Goal: Task Accomplishment & Management: Complete application form

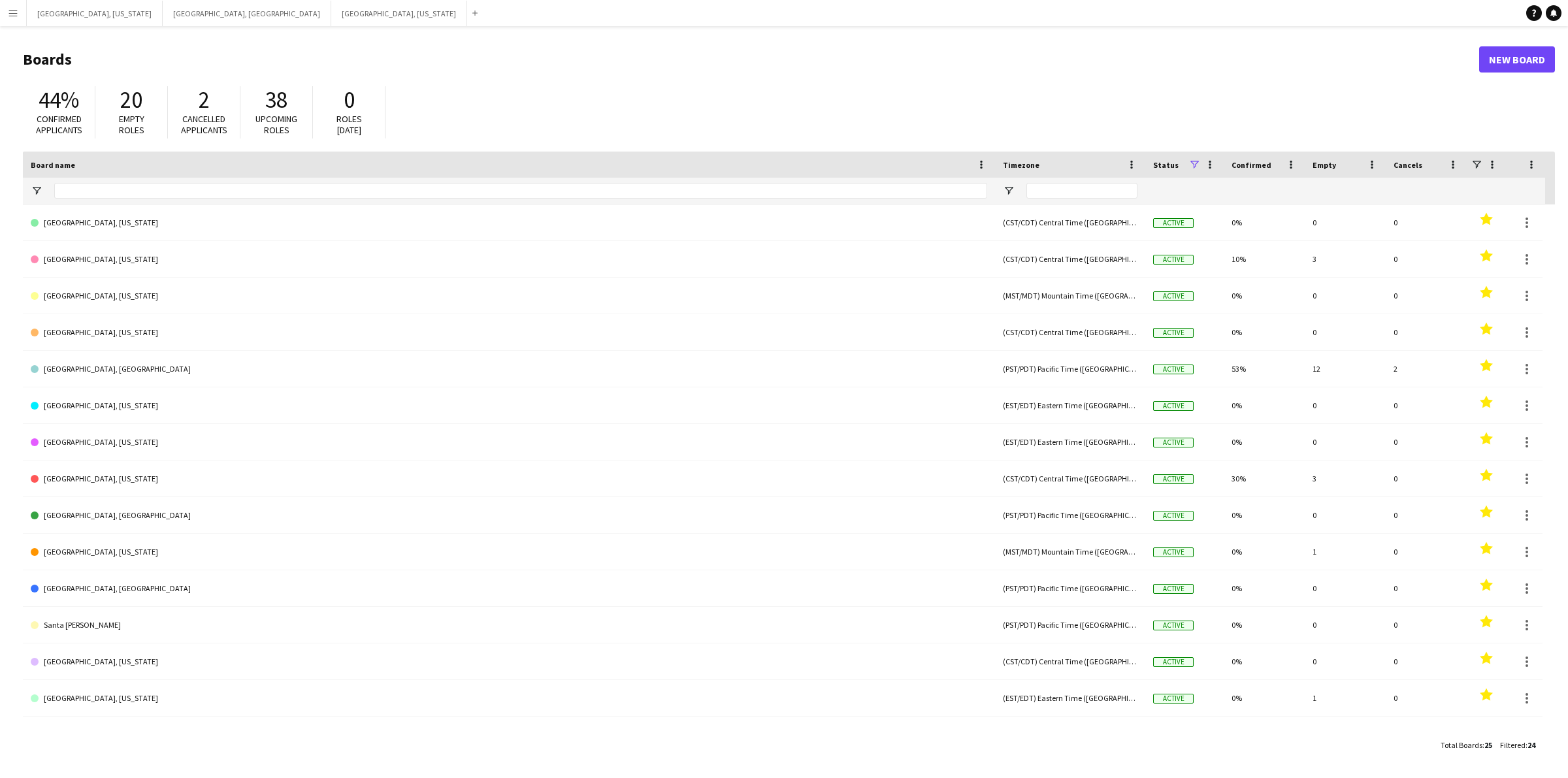
click at [2, 17] on button "Menu" at bounding box center [12, 12] width 26 height 26
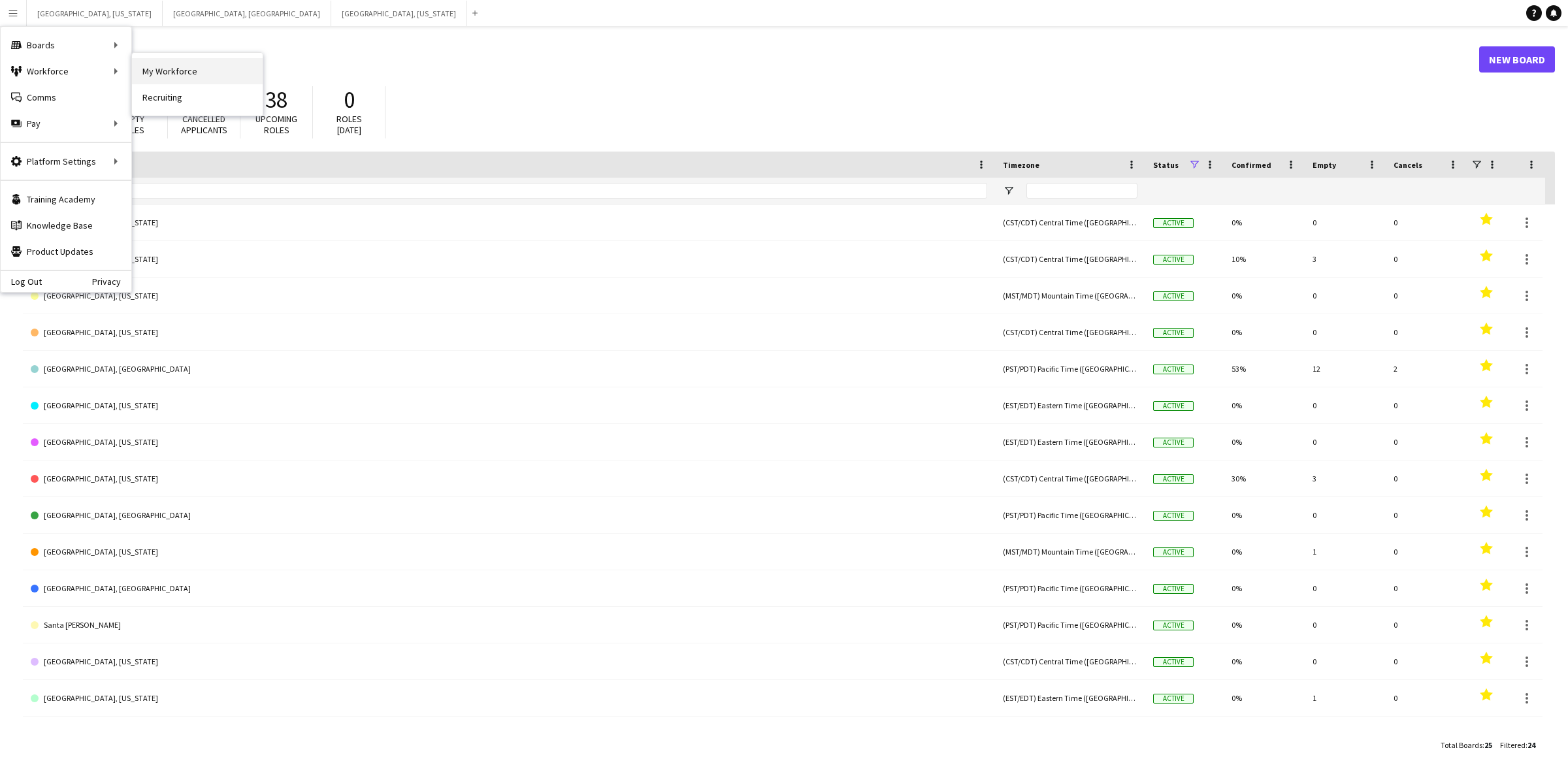
click at [169, 70] on link "My Workforce" at bounding box center [197, 70] width 130 height 26
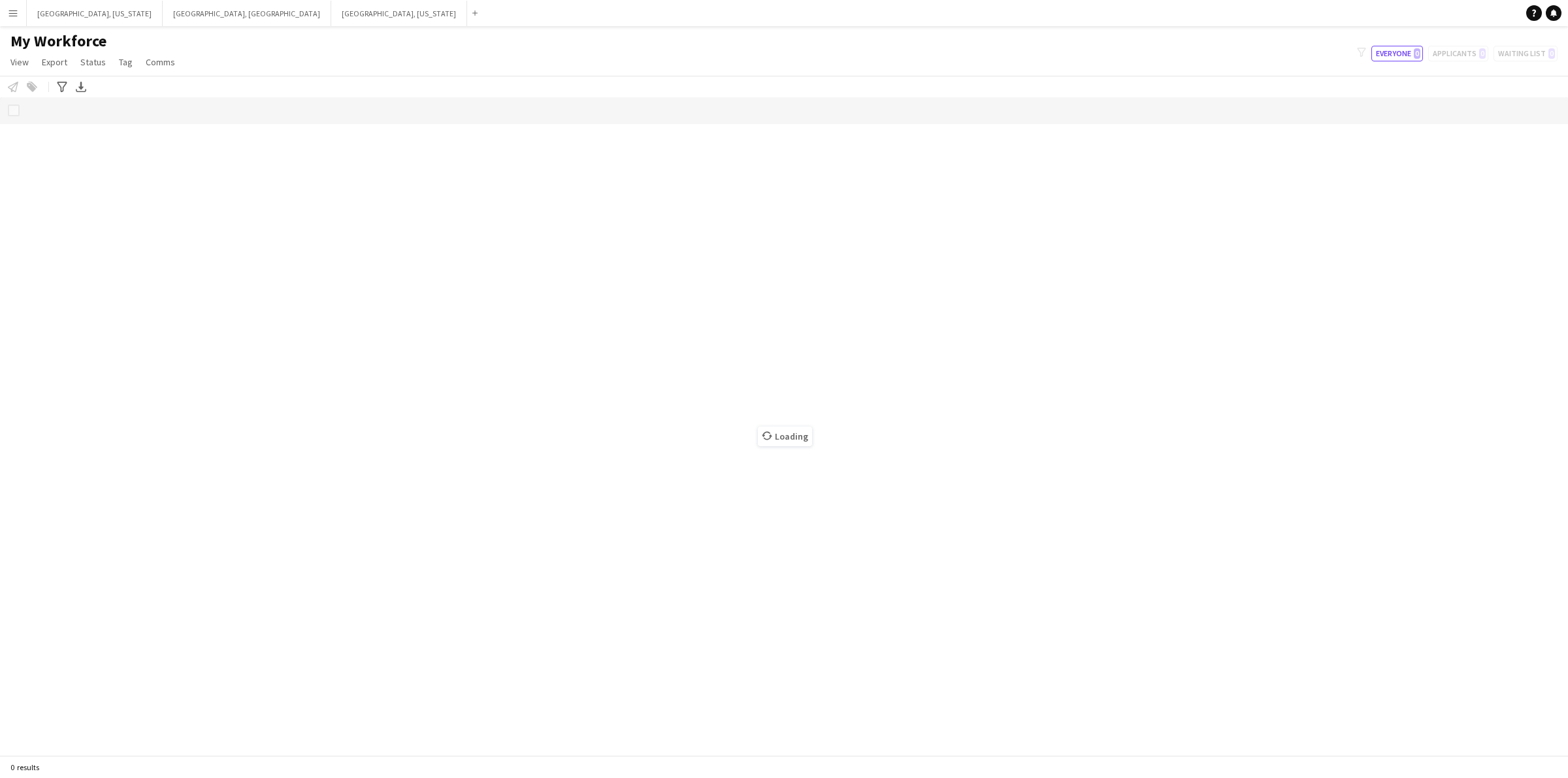
click at [5, 20] on button "Menu" at bounding box center [12, 12] width 26 height 26
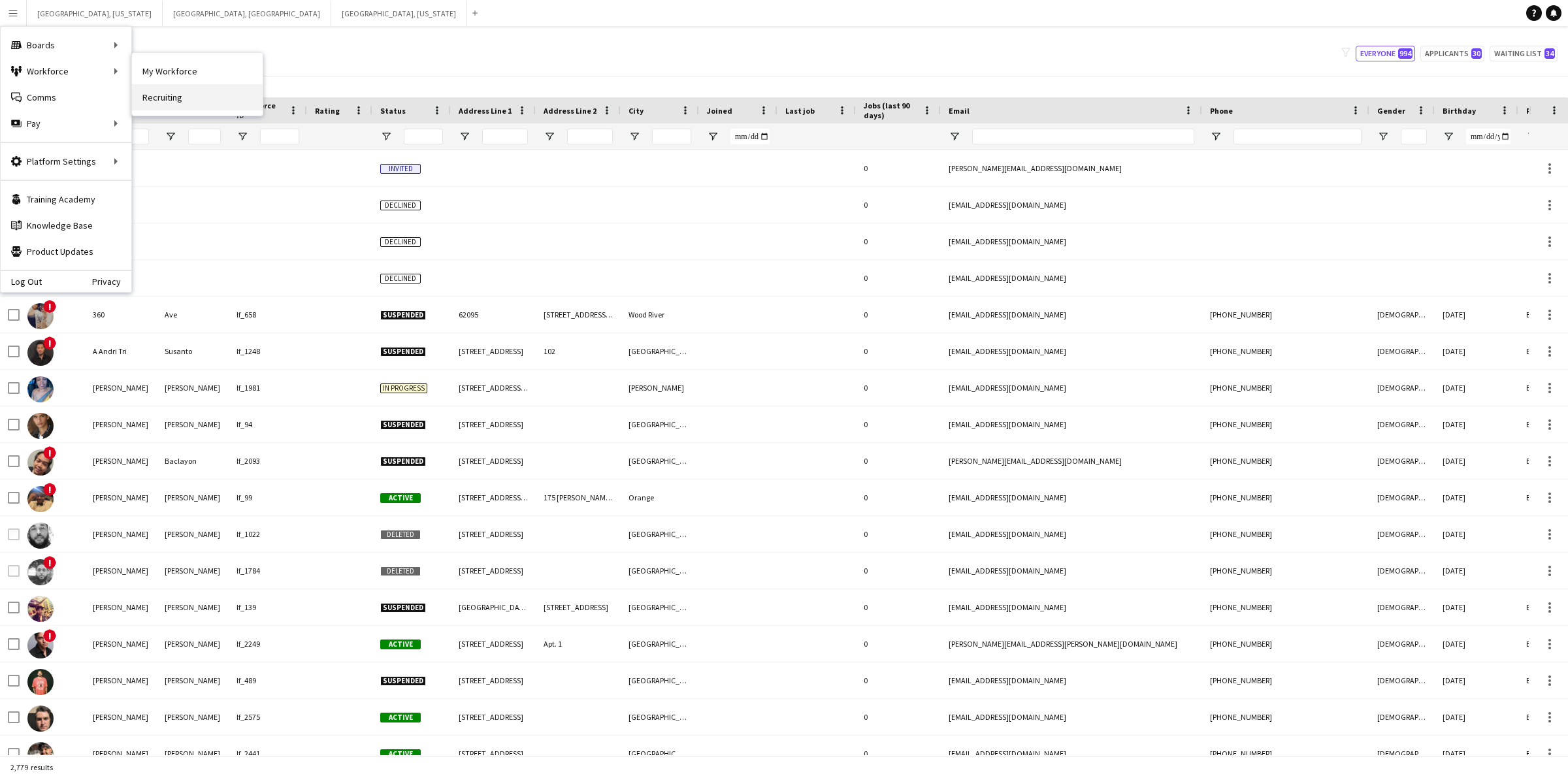
click at [169, 97] on link "Recruiting" at bounding box center [197, 97] width 130 height 26
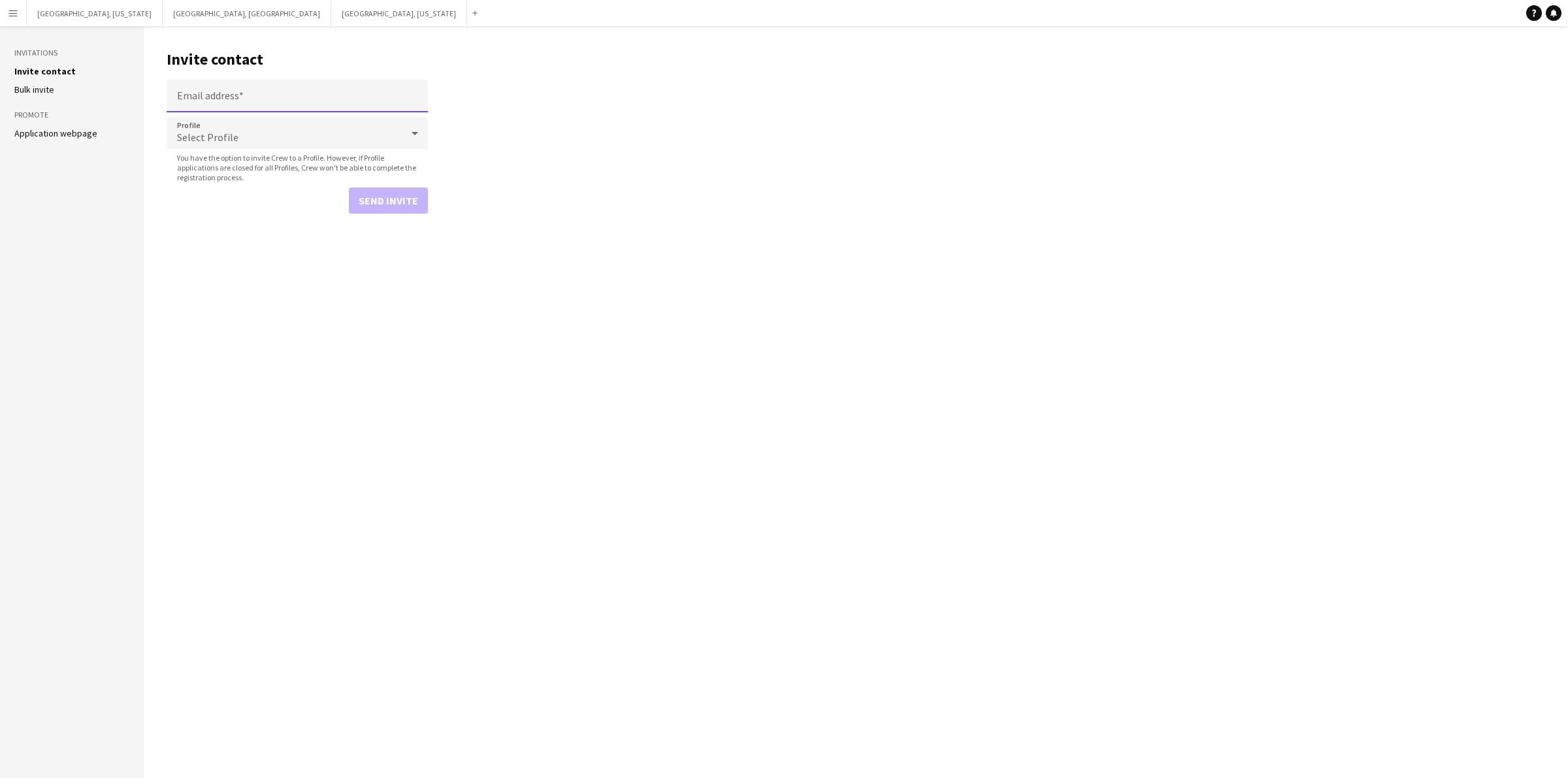
click at [236, 101] on input "Email address" at bounding box center [297, 96] width 262 height 32
paste input "**********"
type input "**********"
click at [243, 143] on div "Select Profile" at bounding box center [284, 133] width 235 height 31
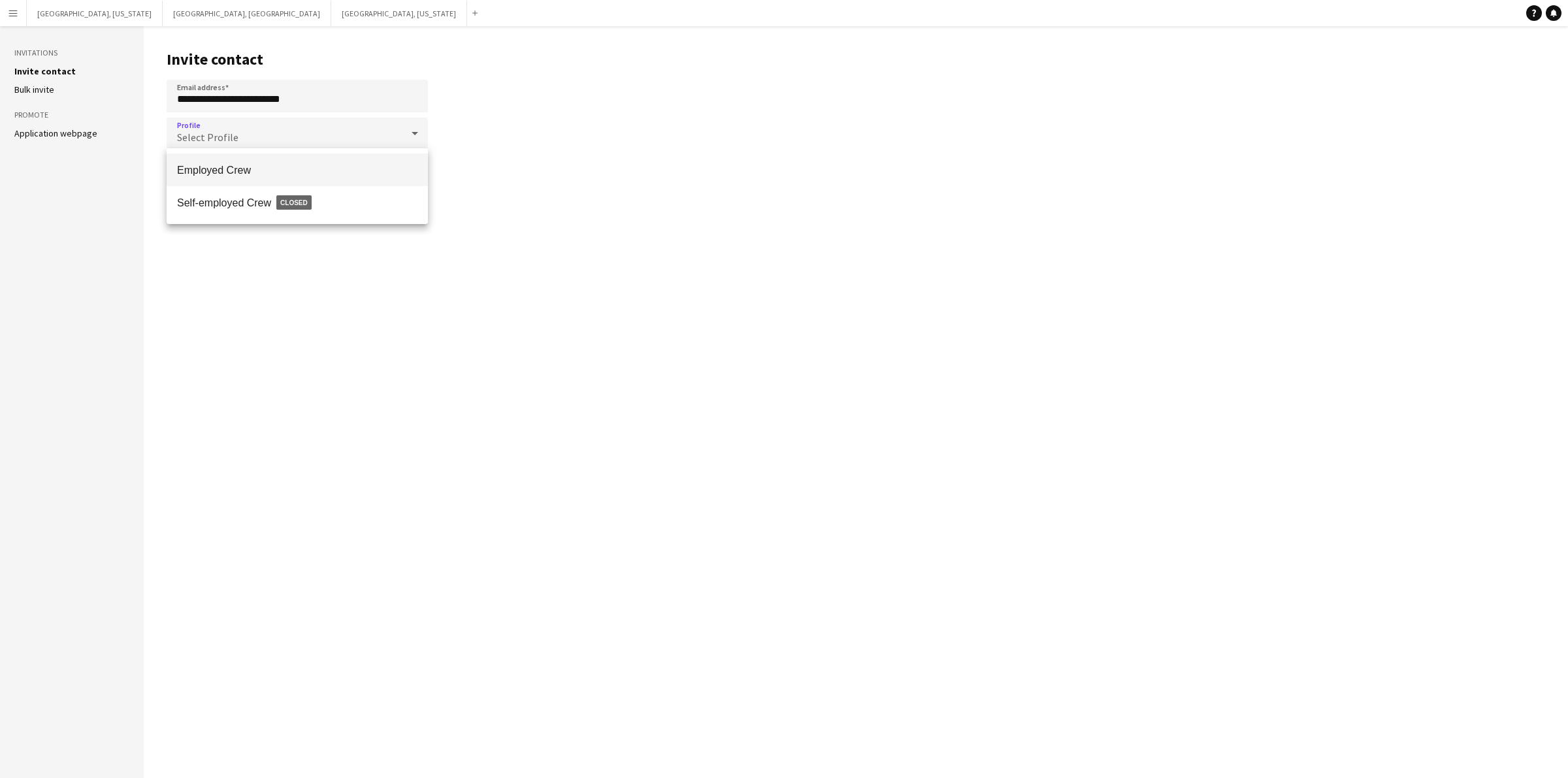
click at [248, 159] on mat-option "Employed Crew" at bounding box center [297, 170] width 262 height 32
click at [374, 193] on button "Send invite" at bounding box center [388, 200] width 79 height 26
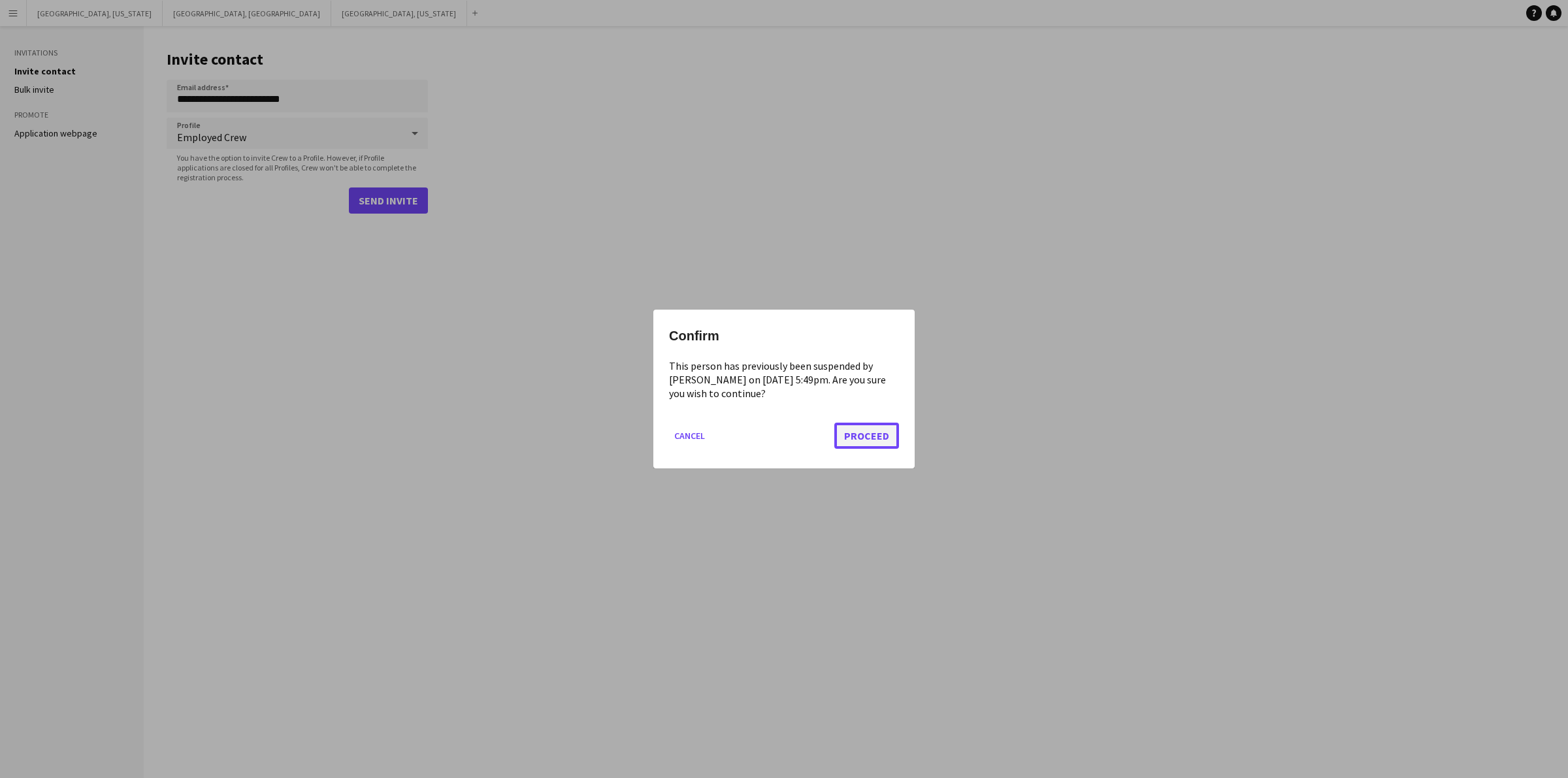
click at [869, 434] on button "Proceed" at bounding box center [866, 435] width 65 height 26
